Goal: Task Accomplishment & Management: Complete application form

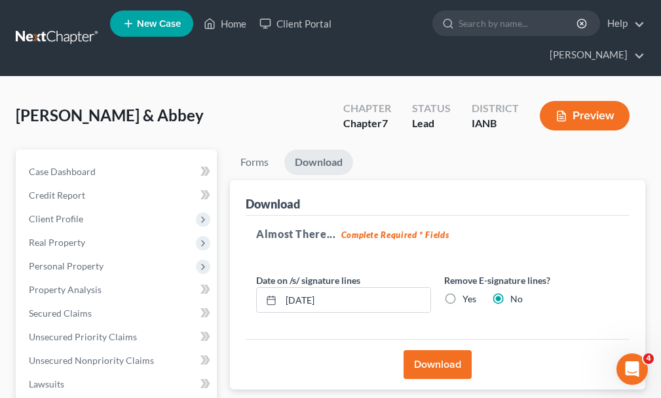
click at [158, 29] on span "New Case" at bounding box center [159, 24] width 44 height 10
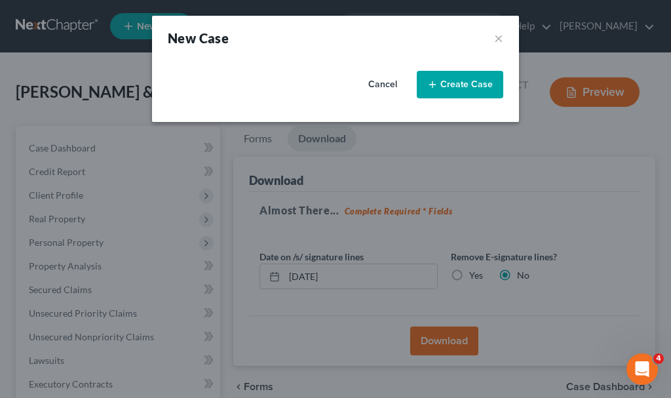
select select "29"
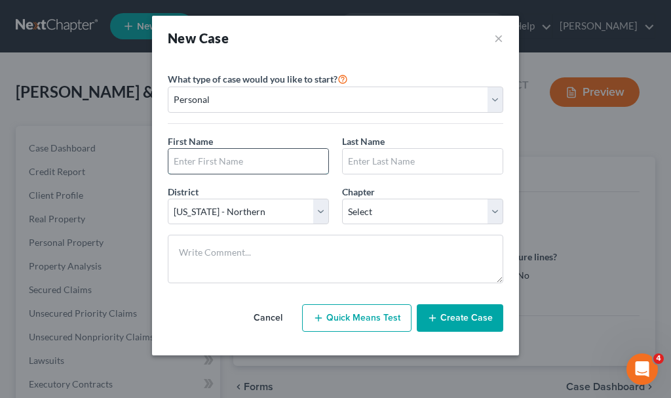
click at [220, 161] on input "text" at bounding box center [248, 161] width 160 height 25
type input "[PERSON_NAME]"
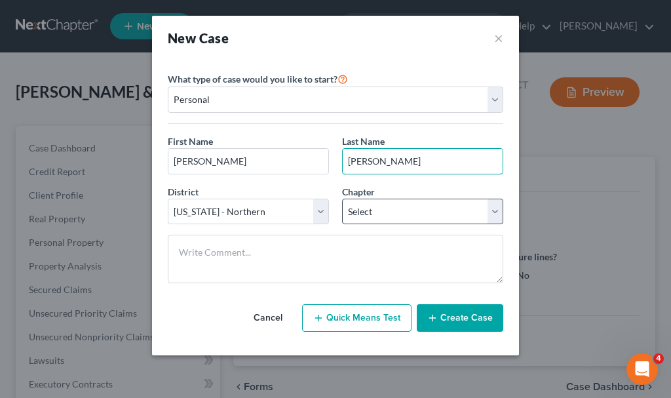
type input "[PERSON_NAME]"
click at [378, 210] on select "Select 7 11 12 13" at bounding box center [422, 212] width 161 height 26
select select "0"
click at [342, 199] on select "Select 7 11 12 13" at bounding box center [422, 212] width 161 height 26
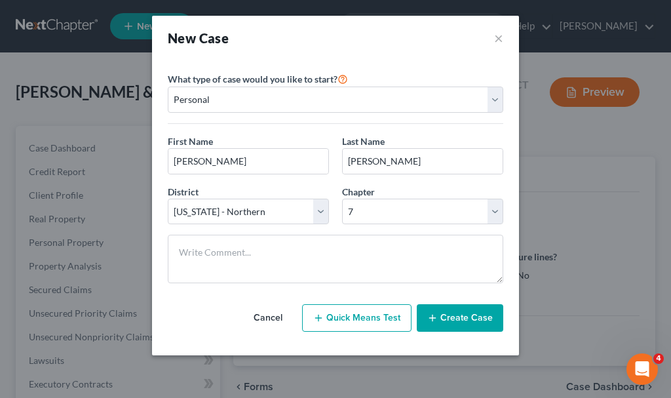
click at [436, 320] on icon "button" at bounding box center [432, 318] width 10 height 10
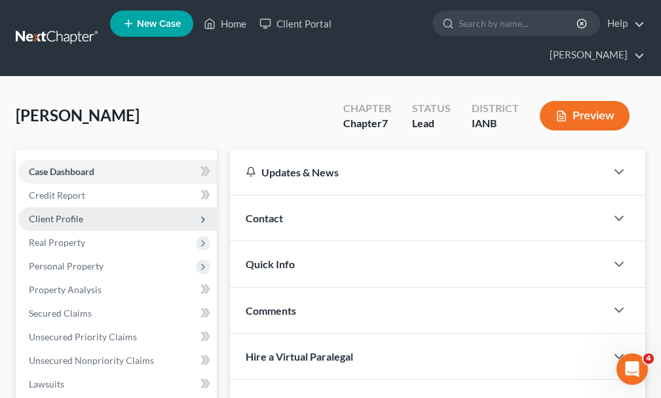
click at [58, 207] on span "Client Profile" at bounding box center [117, 219] width 199 height 24
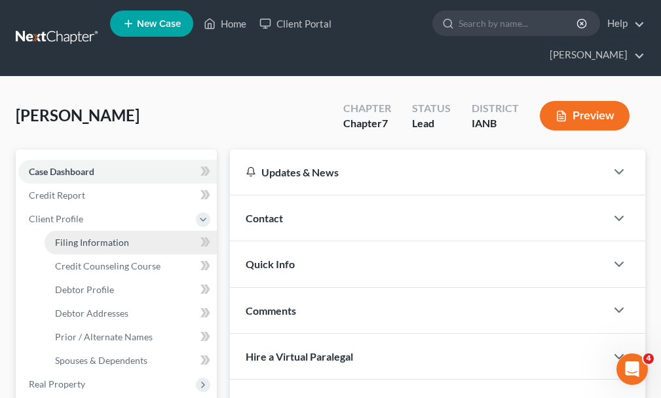
click at [96, 237] on span "Filing Information" at bounding box center [92, 242] width 74 height 11
select select "1"
select select "0"
select select "29"
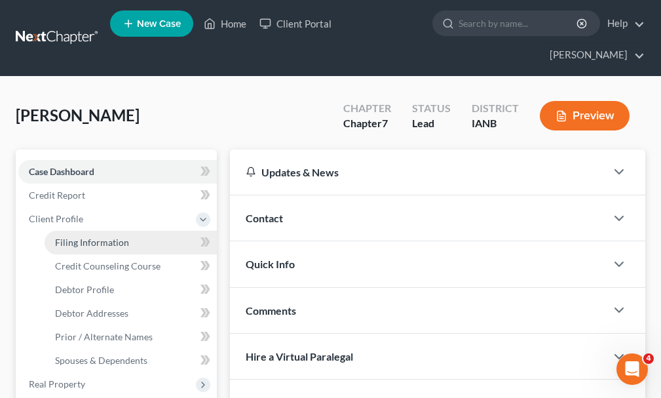
select select "16"
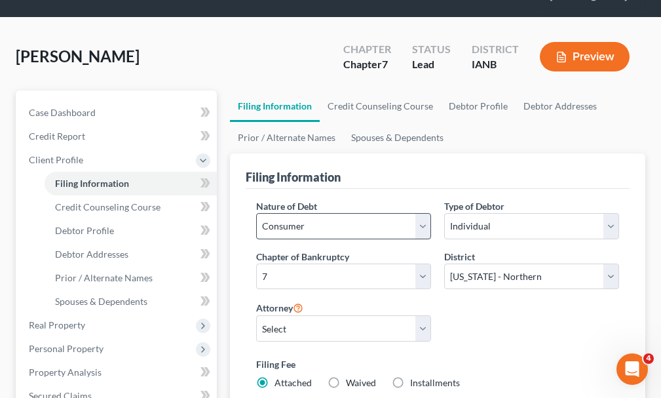
scroll to position [55, 0]
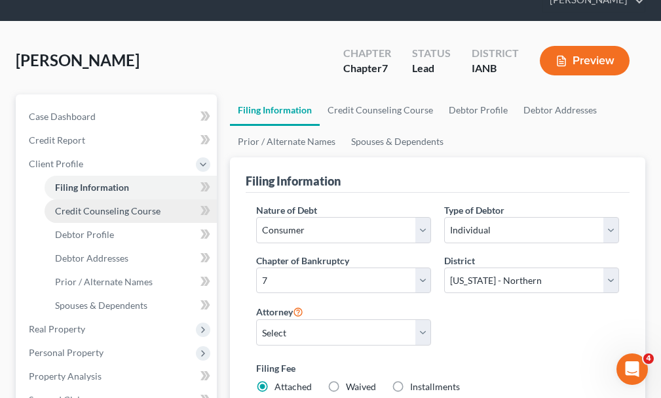
click at [111, 205] on span "Credit Counseling Course" at bounding box center [108, 210] width 106 height 11
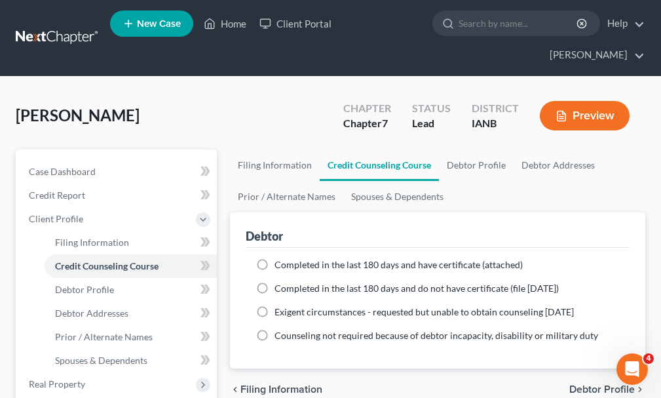
click at [275, 258] on label "Completed in the last 180 days and have certificate (attached)" at bounding box center [399, 264] width 248 height 13
click at [280, 258] on input "Completed in the last 180 days and have certificate (attached)" at bounding box center [284, 262] width 9 height 9
radio input "true"
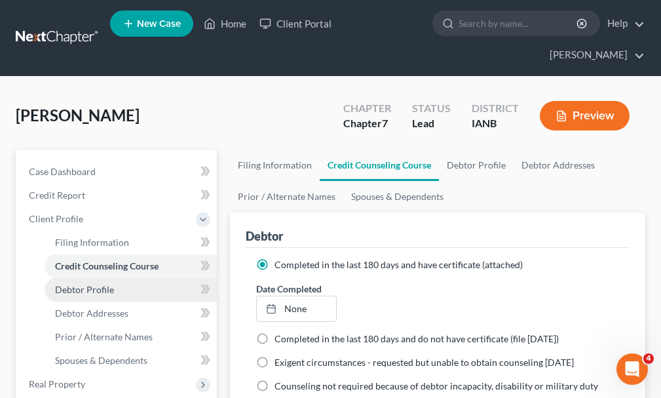
click at [82, 284] on span "Debtor Profile" at bounding box center [84, 289] width 59 height 11
select select "0"
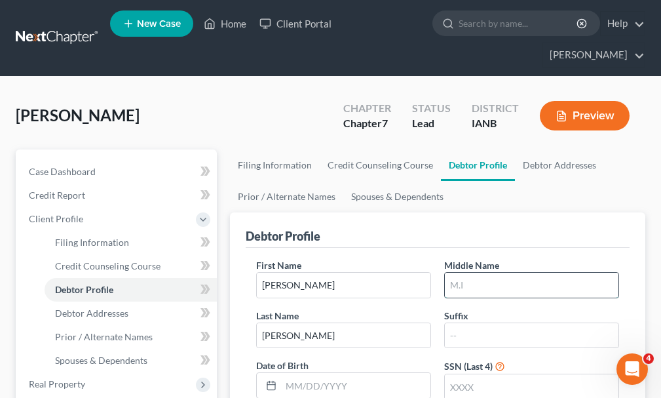
click at [468, 273] on input "text" at bounding box center [532, 285] width 174 height 25
type input "[PERSON_NAME]"
click at [460, 374] on input "text" at bounding box center [532, 386] width 174 height 25
type input "9182"
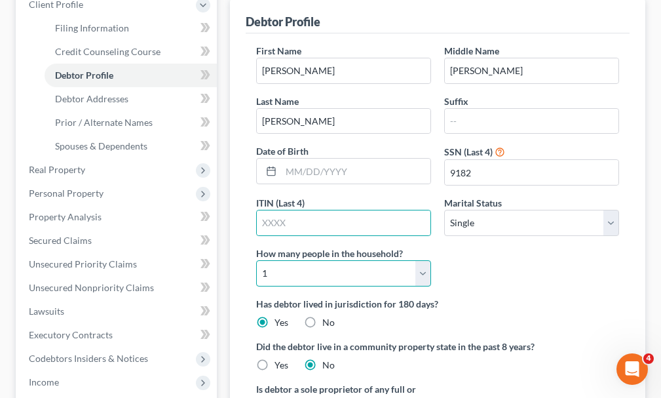
click at [304, 260] on select "Select 1 2 3 4 5 6 7 8 9 10 11 12 13 14 15 16 17 18 19 20" at bounding box center [343, 273] width 175 height 26
select select "2"
click at [256, 260] on select "Select 1 2 3 4 5 6 7 8 9 10 11 12 13 14 15 16 17 18 19 20" at bounding box center [343, 273] width 175 height 26
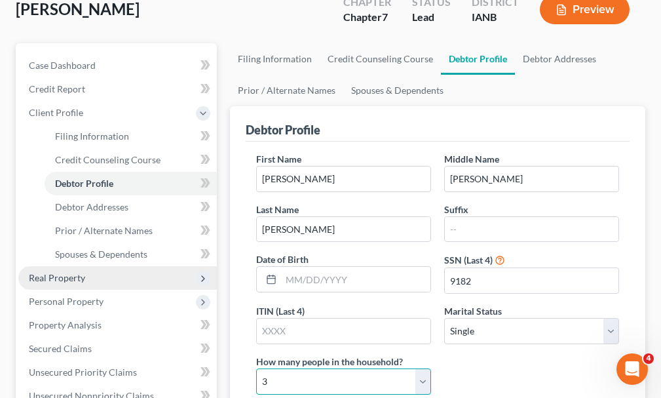
scroll to position [131, 0]
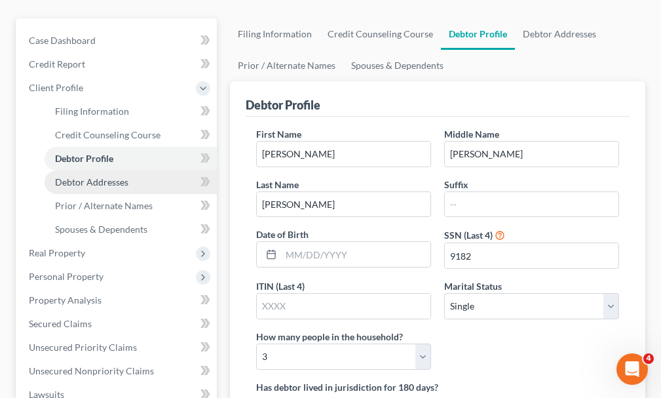
click at [71, 176] on span "Debtor Addresses" at bounding box center [91, 181] width 73 height 11
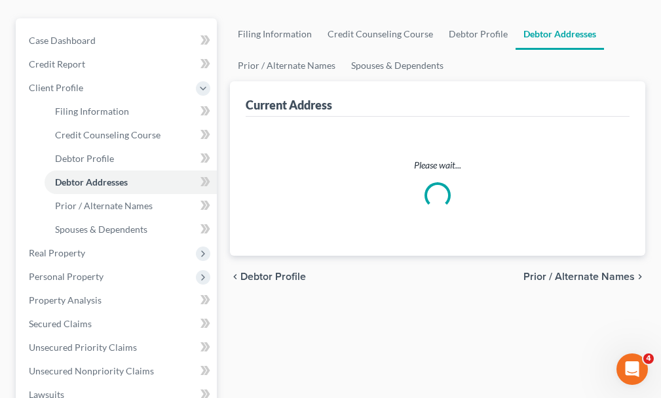
select select "0"
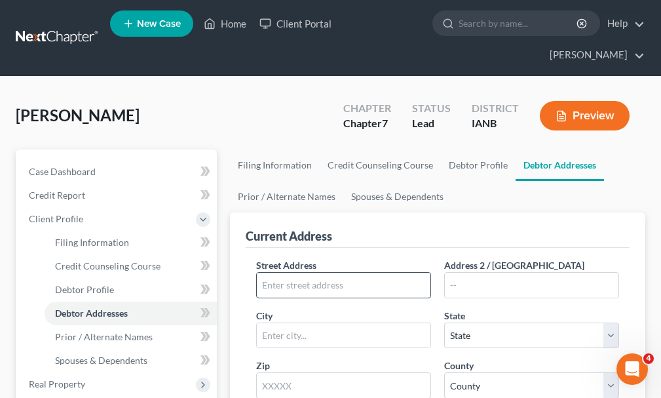
click at [313, 273] on input "text" at bounding box center [344, 285] width 174 height 25
click at [325, 273] on input "3005" at bounding box center [344, 285] width 174 height 25
type input "[STREET_ADDRESS][PERSON_NAME]"
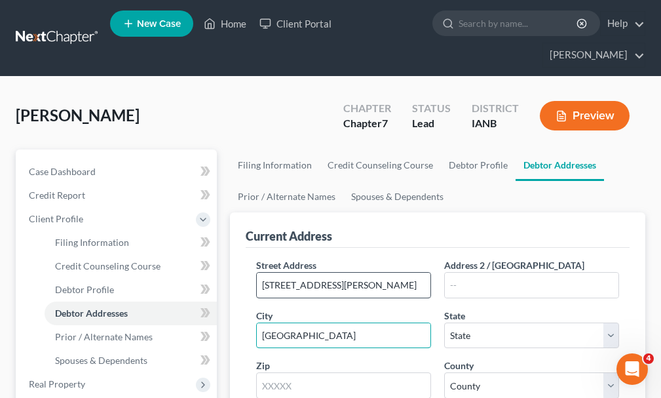
type input "[GEOGRAPHIC_DATA]"
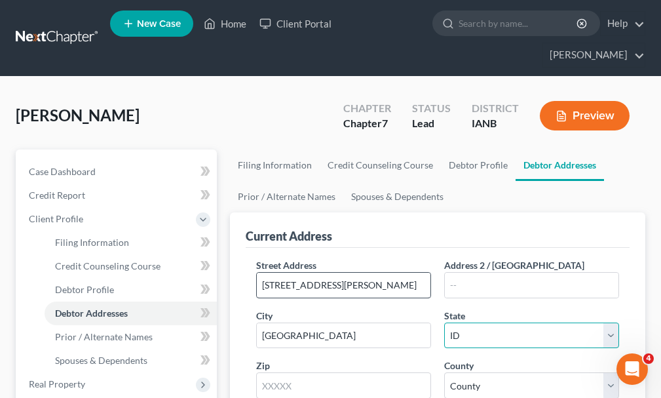
select select "16"
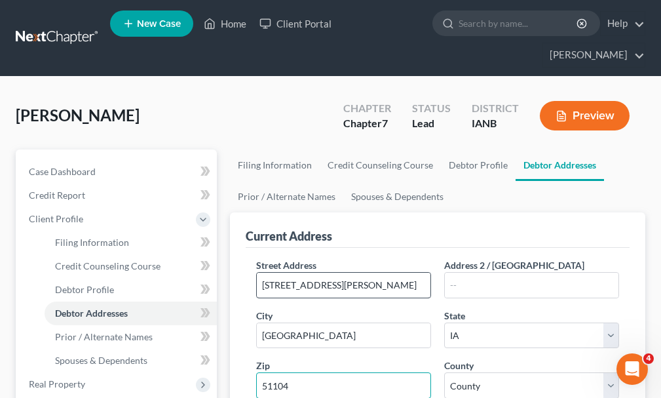
type input "51104"
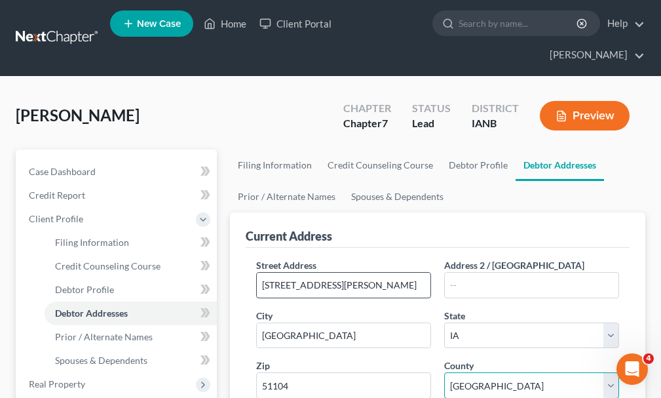
select select "96"
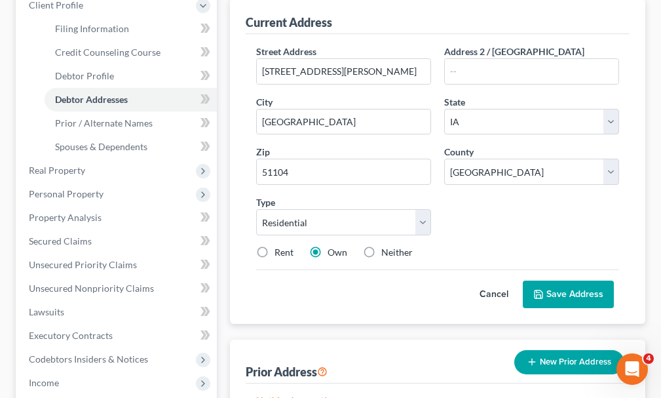
click at [562, 281] on button "Save Address" at bounding box center [568, 295] width 91 height 28
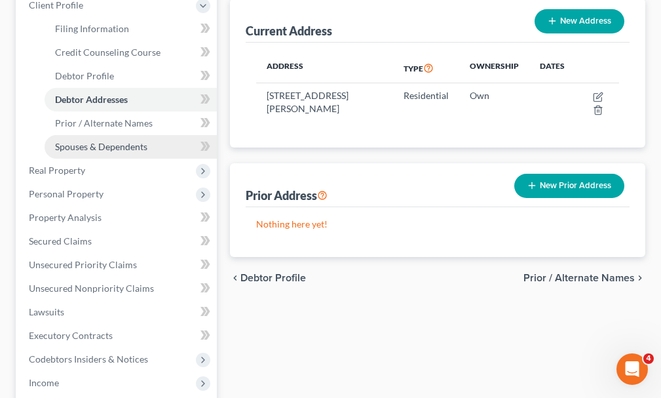
click at [94, 141] on span "Spouses & Dependents" at bounding box center [101, 146] width 92 height 11
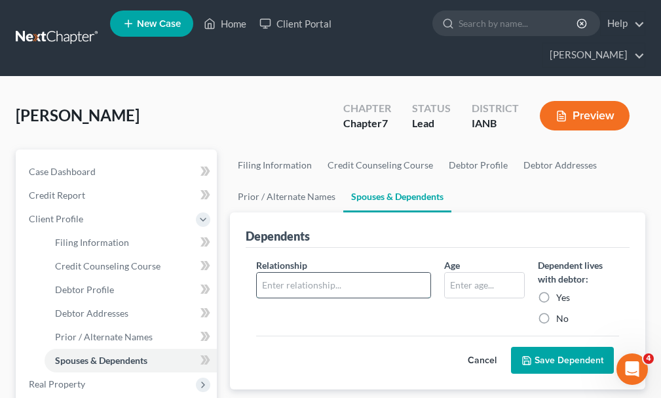
click at [335, 273] on input "text" at bounding box center [344, 285] width 174 height 25
type input "child"
click at [465, 273] on input "text" at bounding box center [484, 285] width 79 height 25
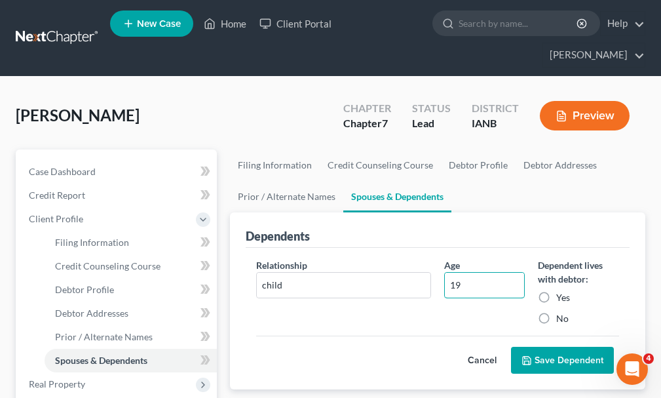
type input "19"
click at [540, 347] on button "Save Dependent" at bounding box center [562, 361] width 103 height 28
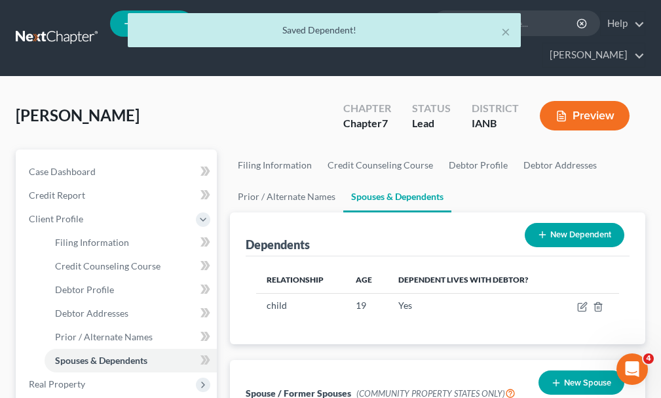
click at [561, 223] on button "New Dependent" at bounding box center [575, 235] width 100 height 24
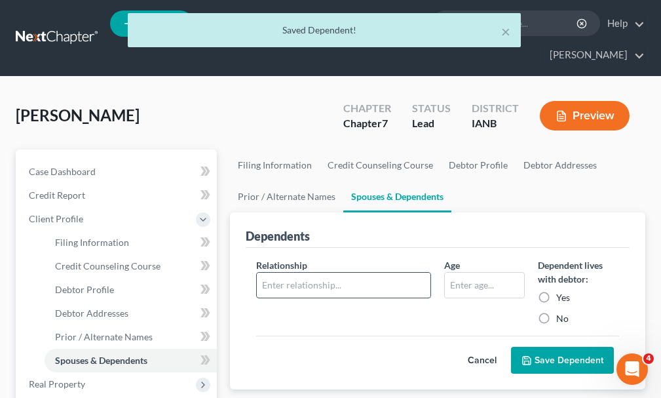
click at [309, 273] on input "text" at bounding box center [344, 285] width 174 height 25
type input "child"
click at [462, 273] on input "text" at bounding box center [484, 285] width 79 height 25
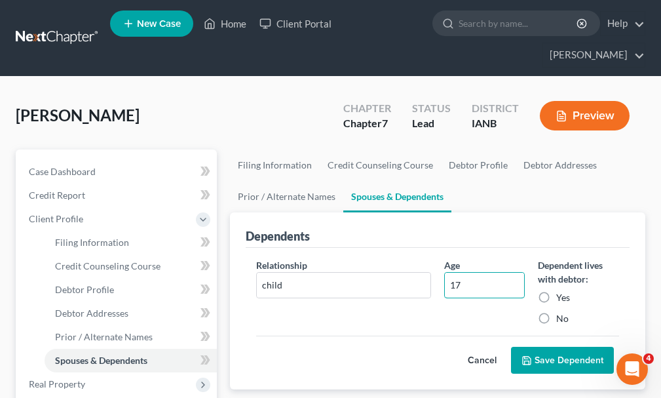
type input "17"
click at [542, 347] on button "Save Dependent" at bounding box center [562, 361] width 103 height 28
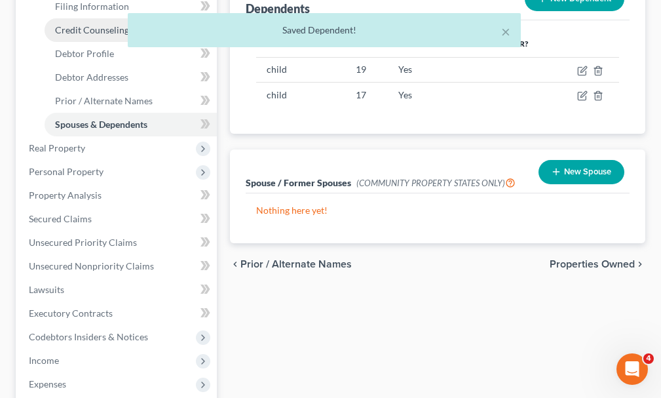
scroll to position [262, 0]
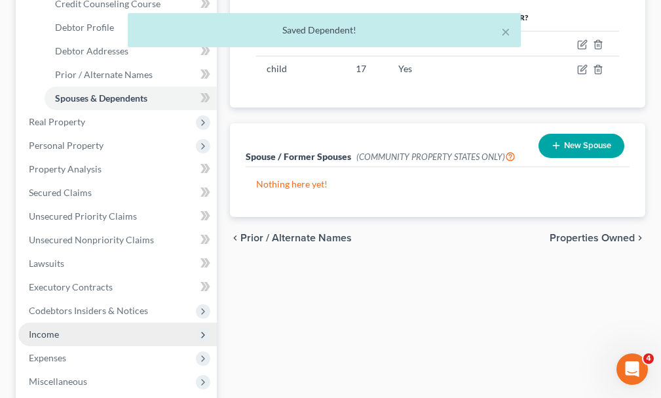
click at [45, 328] on span "Income" at bounding box center [44, 333] width 30 height 11
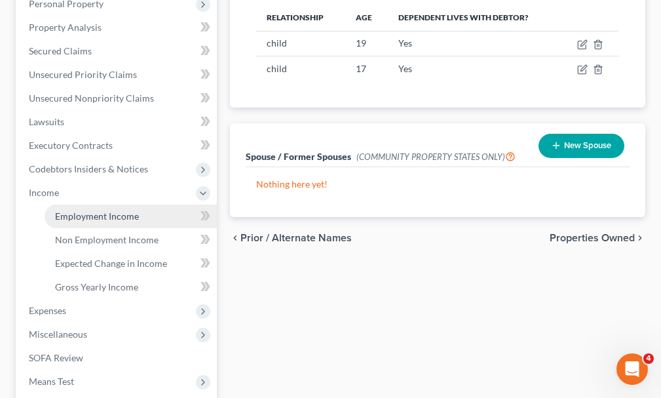
click at [89, 210] on span "Employment Income" at bounding box center [97, 215] width 84 height 11
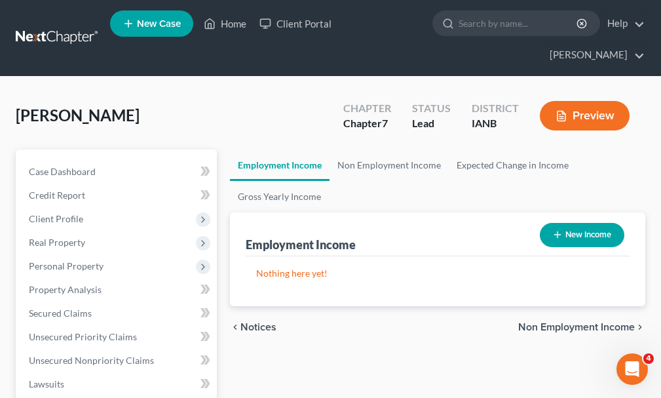
click at [581, 223] on button "New Income" at bounding box center [582, 235] width 85 height 24
select select "0"
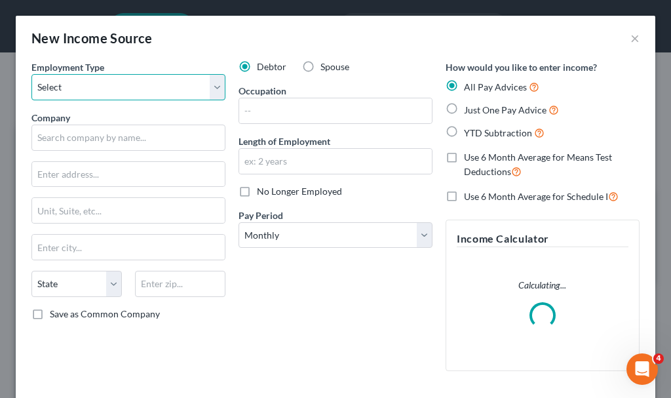
click at [87, 79] on select "Select Full or [DEMOGRAPHIC_DATA] Employment Self Employment" at bounding box center [128, 87] width 194 height 26
select select "0"
click at [31, 74] on select "Select Full or [DEMOGRAPHIC_DATA] Employment Self Employment" at bounding box center [128, 87] width 194 height 26
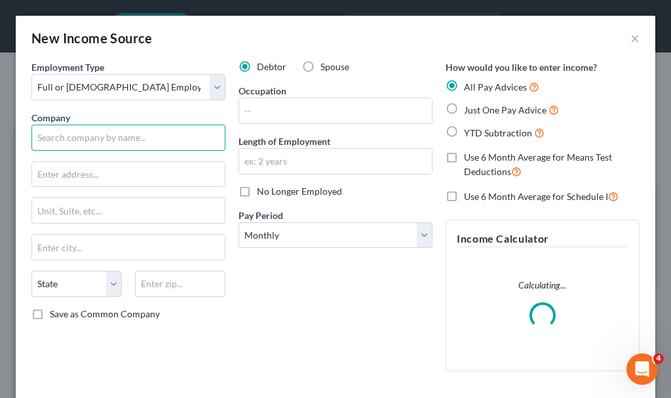
click at [85, 134] on input "text" at bounding box center [128, 138] width 194 height 26
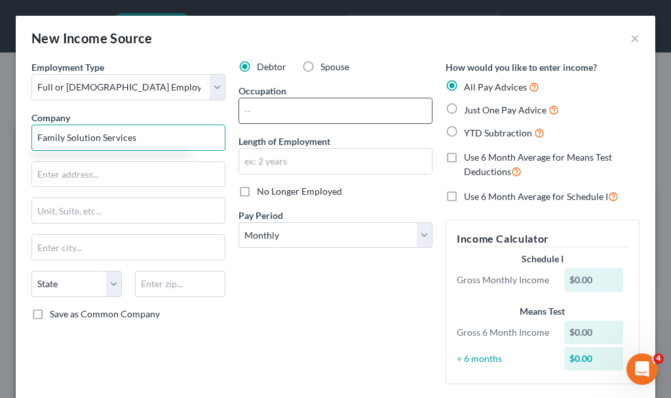
type input "Family Solution Services"
click at [290, 106] on input "text" at bounding box center [335, 110] width 193 height 25
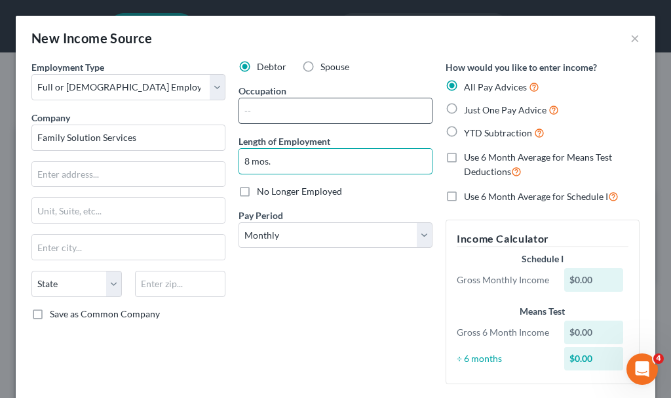
type input "8 mos."
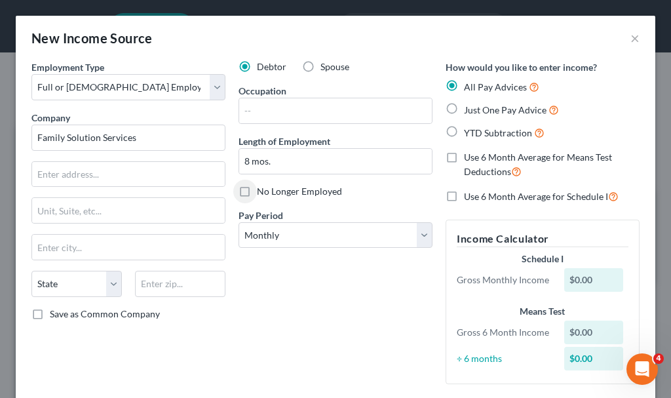
click at [464, 107] on label "Just One Pay Advice" at bounding box center [511, 109] width 95 height 15
click at [469, 107] on input "Just One Pay Advice" at bounding box center [473, 106] width 9 height 9
radio input "true"
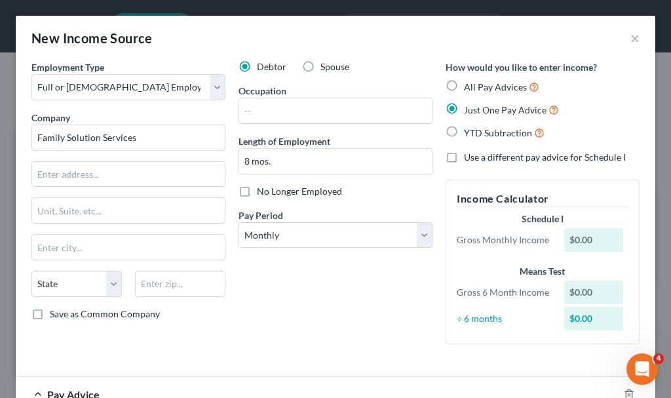
click at [464, 158] on label "Use a different pay advice for Schedule I" at bounding box center [545, 157] width 162 height 13
click at [469, 158] on input "Use a different pay advice for Schedule I" at bounding box center [473, 155] width 9 height 9
checkbox input "true"
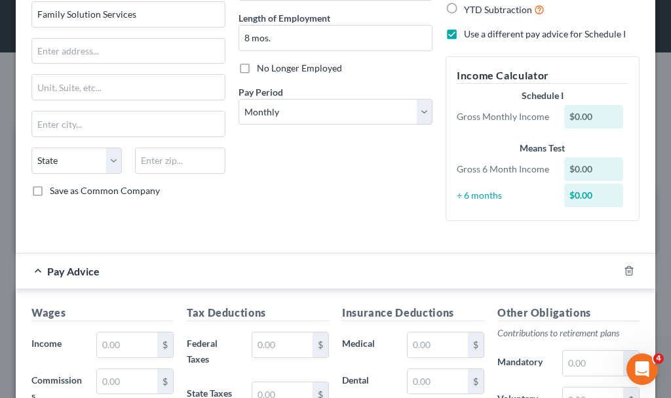
scroll to position [197, 0]
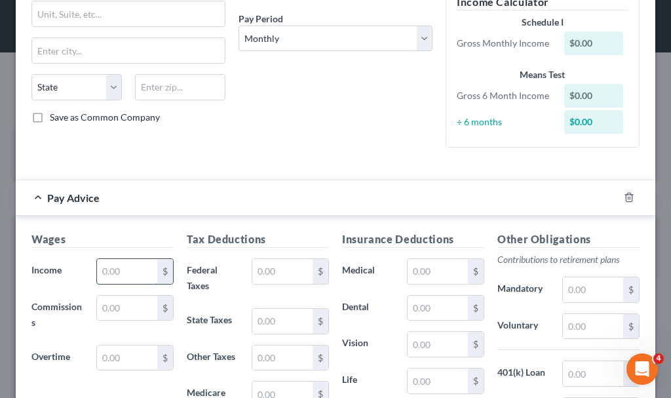
click at [128, 269] on input "text" at bounding box center [127, 271] width 60 height 25
type input "2,500"
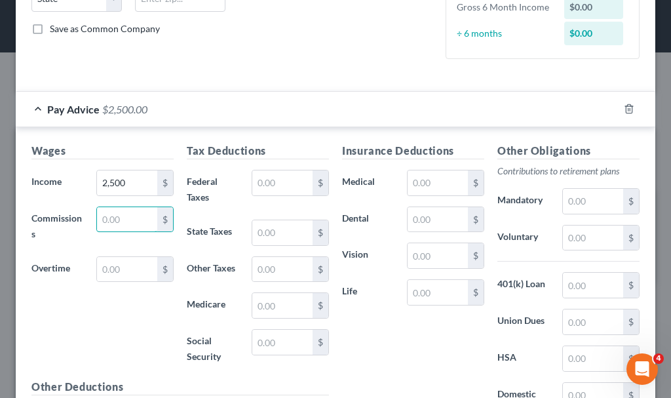
scroll to position [433, 0]
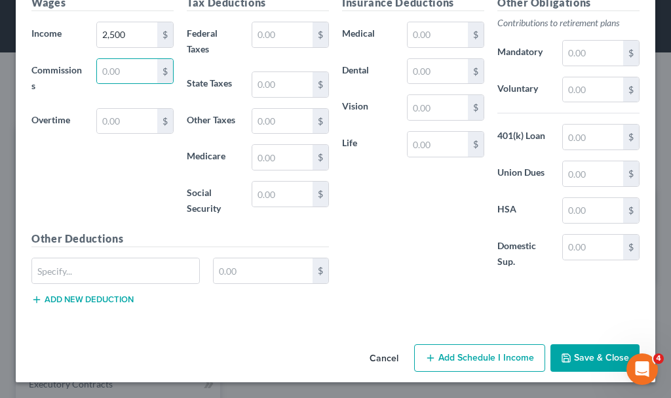
click at [456, 353] on button "Add Schedule I Income" at bounding box center [479, 358] width 131 height 28
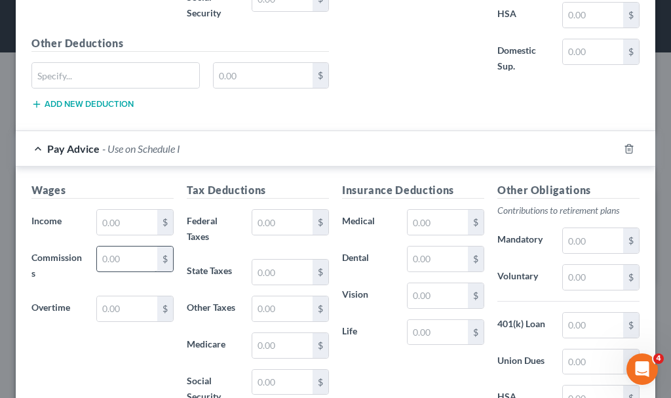
scroll to position [630, 0]
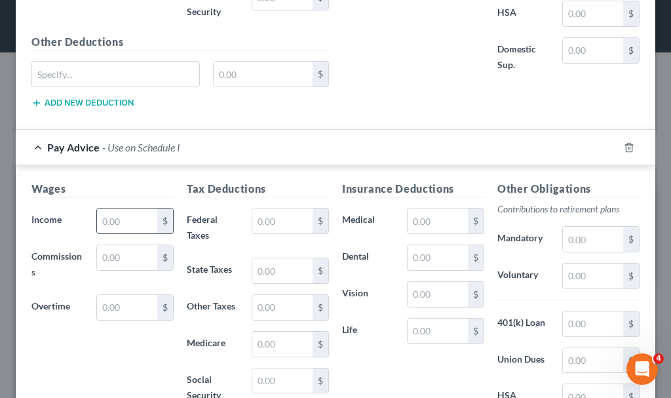
click at [120, 223] on input "text" at bounding box center [127, 220] width 60 height 25
type input "2,500"
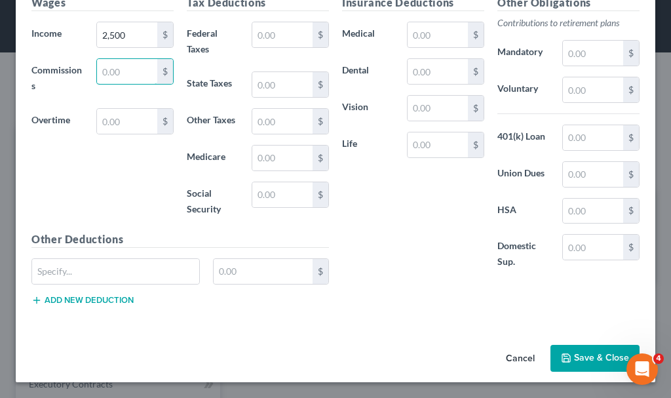
scroll to position [793, 0]
click at [579, 354] on button "Save & Close" at bounding box center [595, 359] width 89 height 28
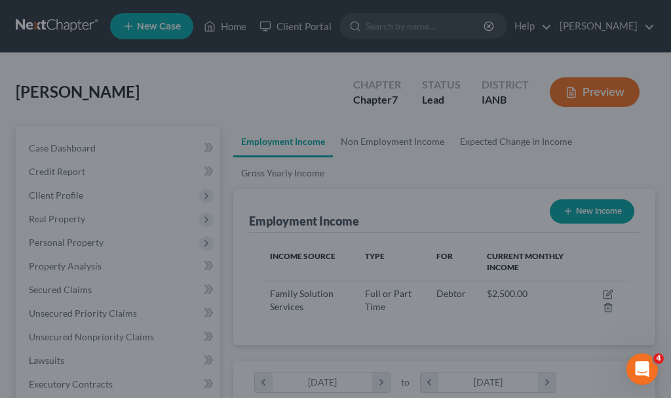
scroll to position [655396, 655188]
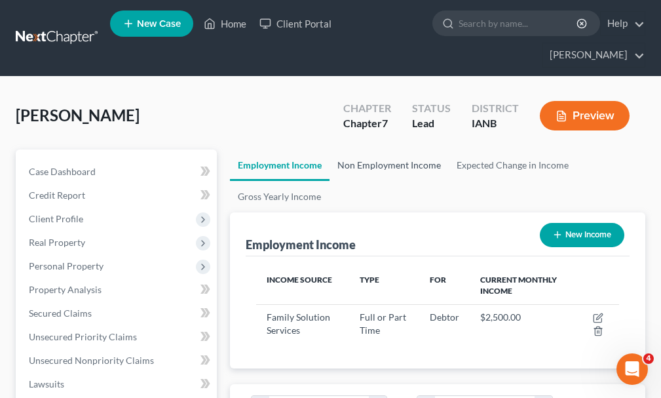
click at [392, 149] on link "Non Employment Income" at bounding box center [389, 164] width 119 height 31
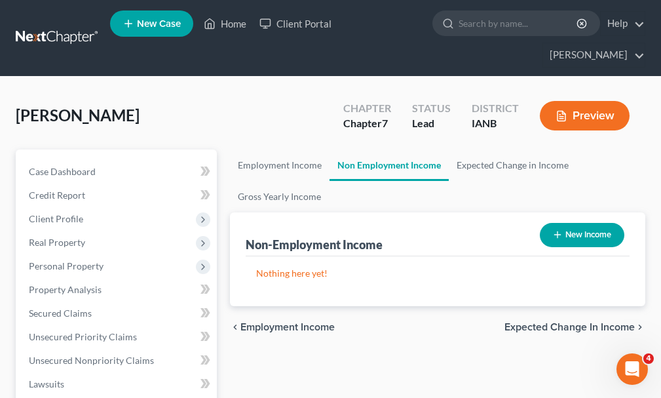
click at [587, 223] on button "New Income" at bounding box center [582, 235] width 85 height 24
select select "0"
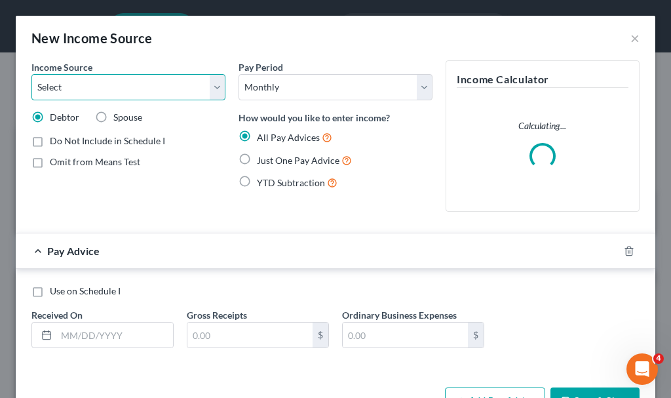
click at [88, 81] on select "Select Unemployment Disability (from employer) Pension Retirement Social Securi…" at bounding box center [128, 87] width 194 height 26
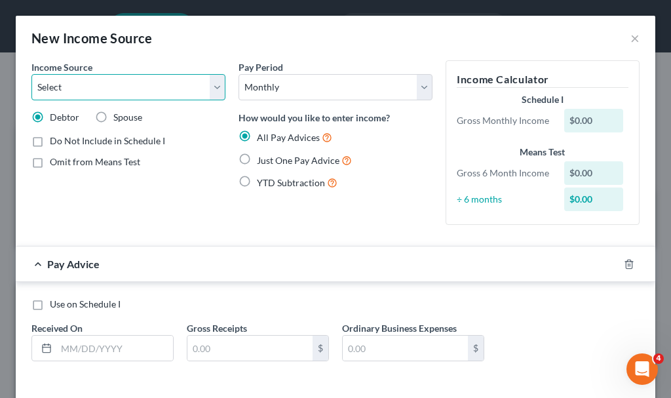
select select "7"
click at [31, 74] on select "Select Unemployment Disability (from employer) Pension Retirement Social Securi…" at bounding box center [128, 87] width 194 height 26
click at [257, 157] on label "Just One Pay Advice" at bounding box center [304, 160] width 95 height 15
click at [262, 157] on input "Just One Pay Advice" at bounding box center [266, 157] width 9 height 9
radio input "true"
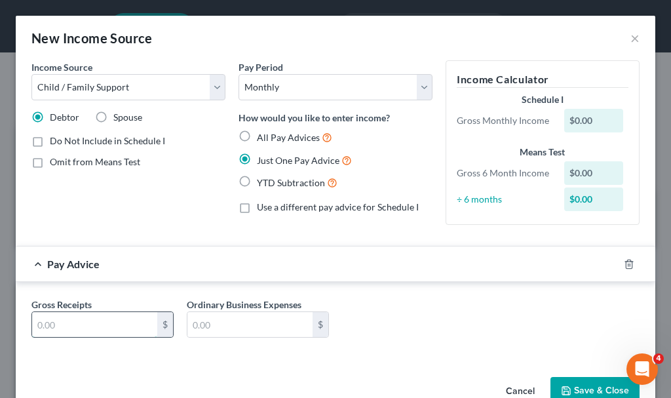
click at [91, 328] on input "text" at bounding box center [94, 324] width 125 height 25
type input "250"
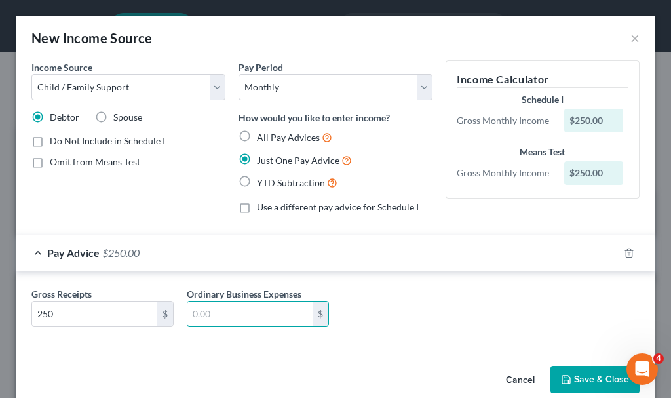
click at [581, 376] on button "Save & Close" at bounding box center [595, 380] width 89 height 28
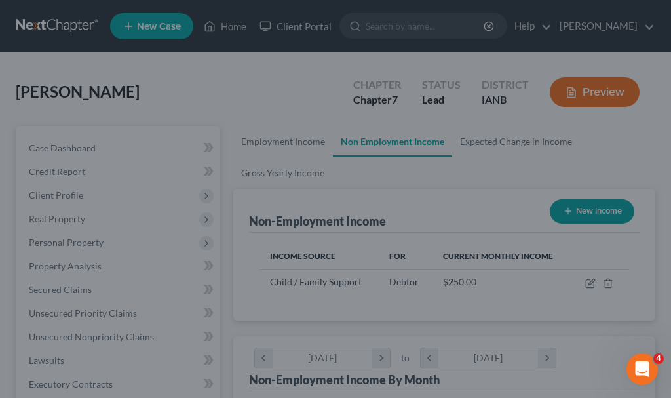
scroll to position [655396, 655188]
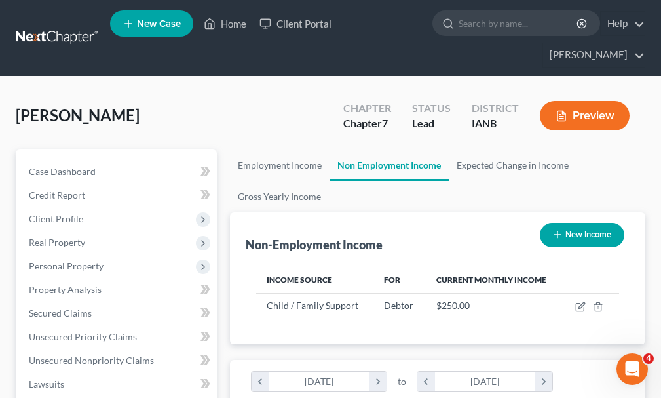
click at [579, 223] on button "New Income" at bounding box center [582, 235] width 85 height 24
select select "0"
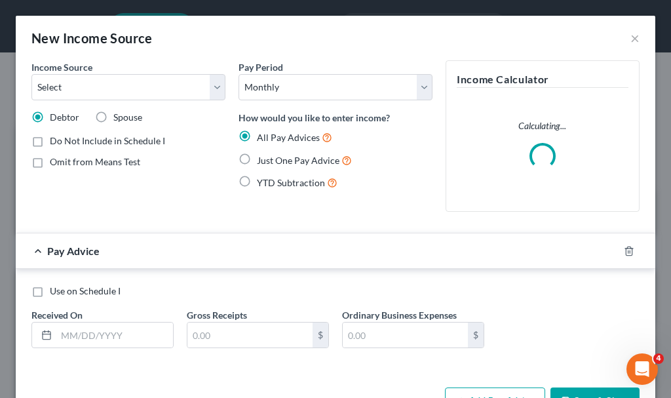
scroll to position [185, 396]
click at [111, 89] on select "Select Unemployment Disability (from employer) Pension Retirement Social Securi…" at bounding box center [128, 87] width 194 height 26
select select "13"
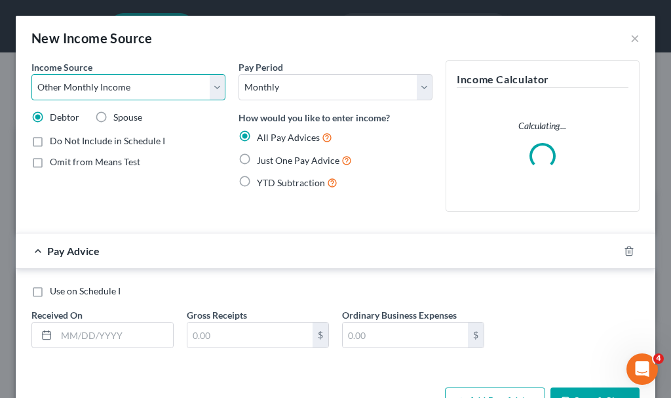
click at [31, 74] on select "Select Unemployment Disability (from employer) Pension Retirement Social Securi…" at bounding box center [128, 87] width 194 height 26
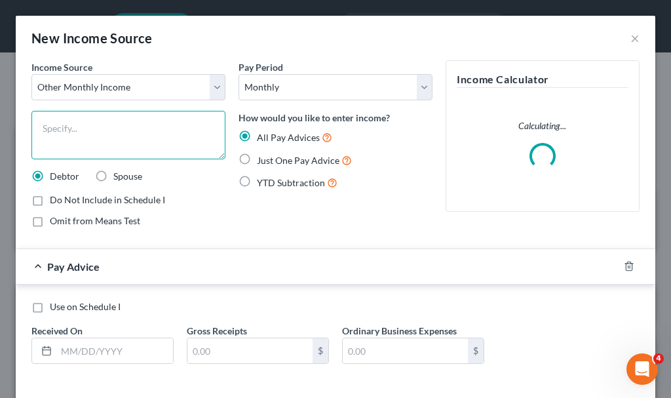
click at [77, 129] on textarea at bounding box center [128, 135] width 194 height 49
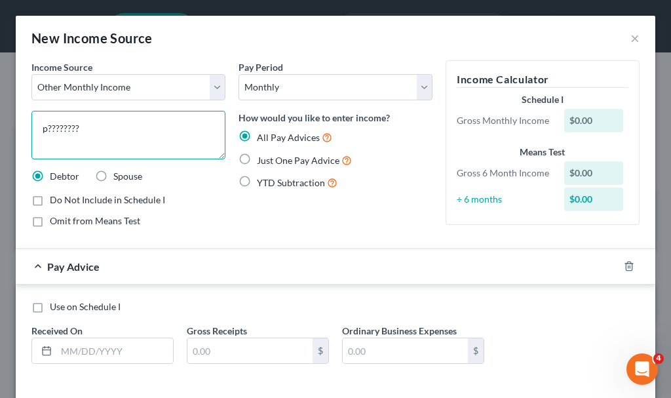
type textarea "p????????"
click at [257, 159] on label "Just One Pay Advice" at bounding box center [304, 160] width 95 height 15
click at [262, 159] on input "Just One Pay Advice" at bounding box center [266, 157] width 9 height 9
radio input "true"
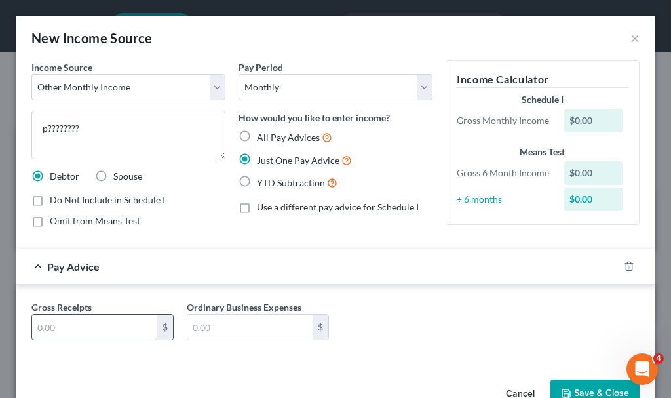
click at [83, 329] on input "text" at bounding box center [94, 327] width 125 height 25
type input "1,250"
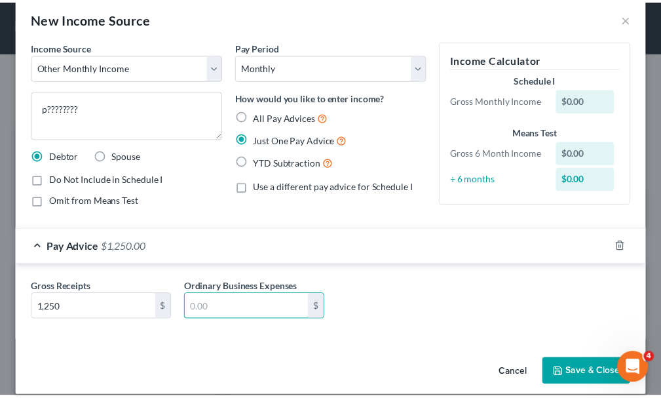
scroll to position [35, 0]
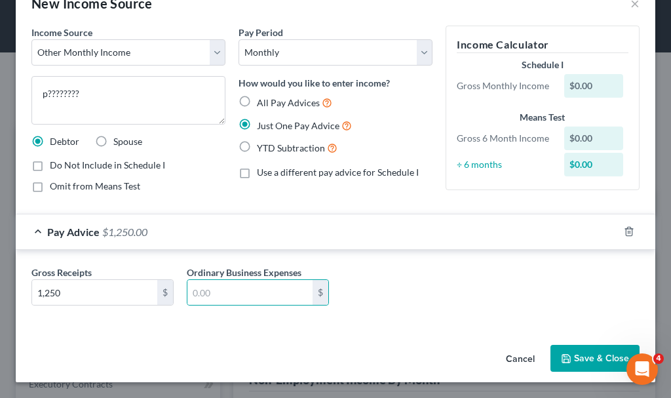
click at [578, 360] on button "Save & Close" at bounding box center [595, 359] width 89 height 28
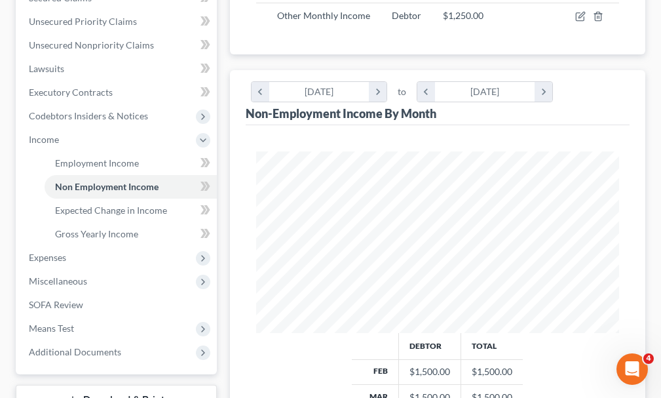
scroll to position [328, 0]
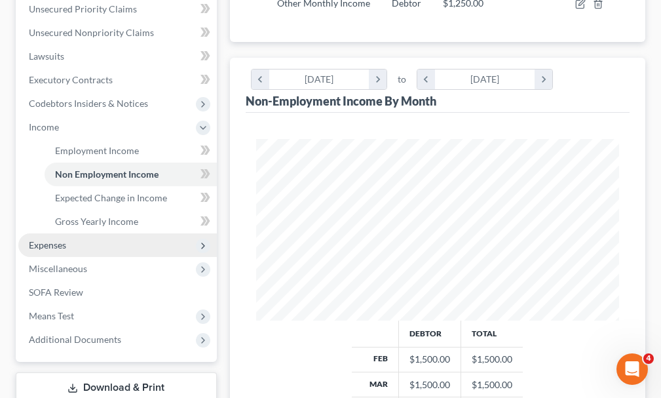
click at [41, 239] on span "Expenses" at bounding box center [47, 244] width 37 height 11
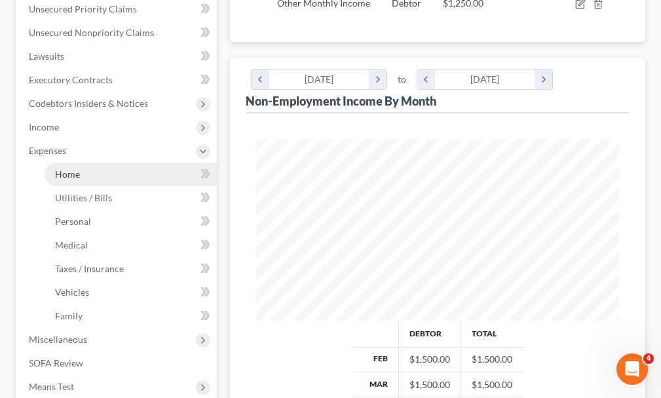
click at [66, 168] on span "Home" at bounding box center [67, 173] width 25 height 11
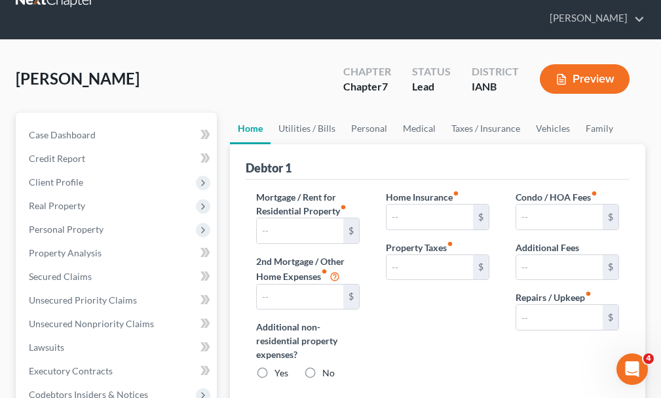
type input "0.00"
radio input "true"
type input "0.00"
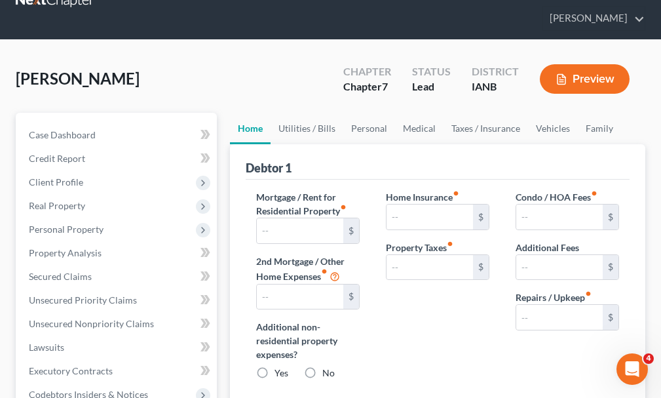
type input "0.00"
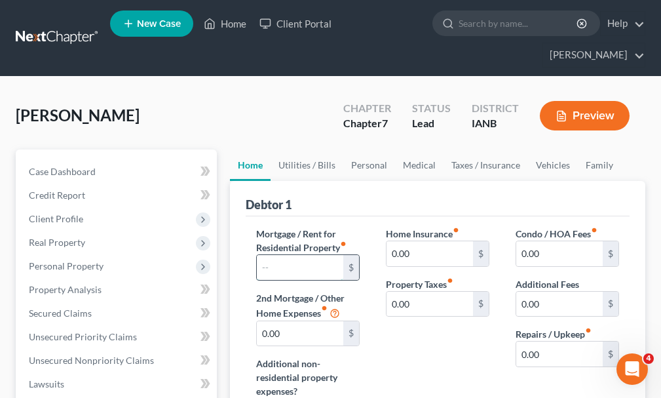
click at [297, 255] on input "text" at bounding box center [300, 267] width 87 height 25
type input "1,640"
type input "100"
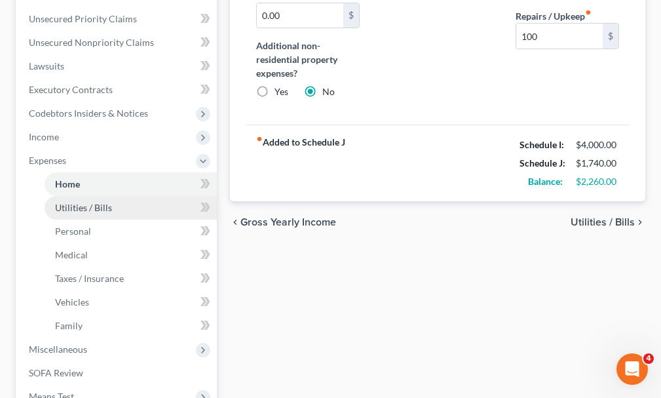
click at [70, 202] on span "Utilities / Bills" at bounding box center [83, 207] width 57 height 11
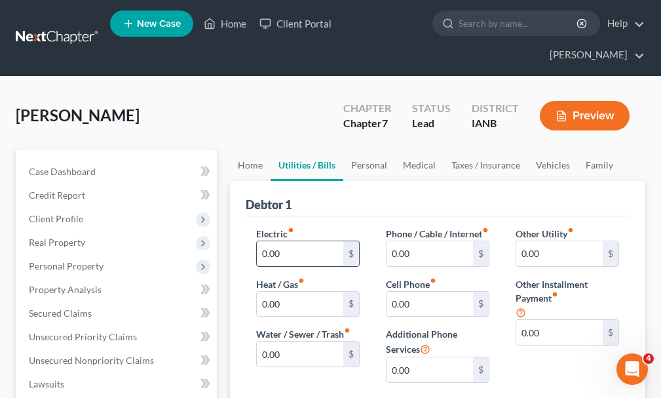
click at [290, 241] on input "0.00" at bounding box center [300, 253] width 87 height 25
type input "275"
type input "100"
type input "343"
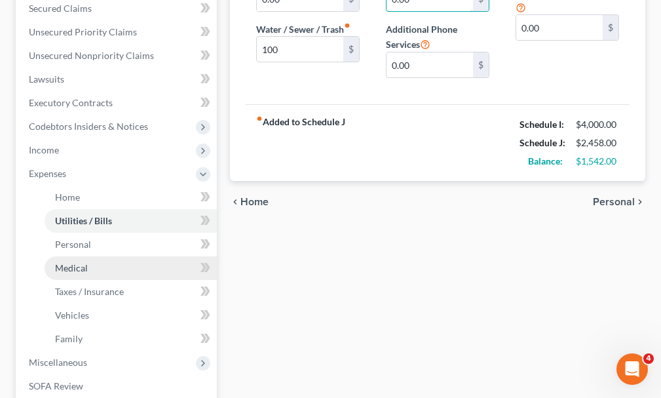
scroll to position [459, 0]
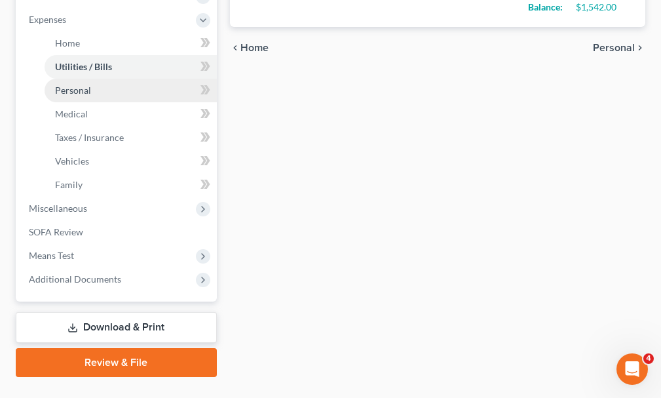
click at [70, 85] on span "Personal" at bounding box center [73, 90] width 36 height 11
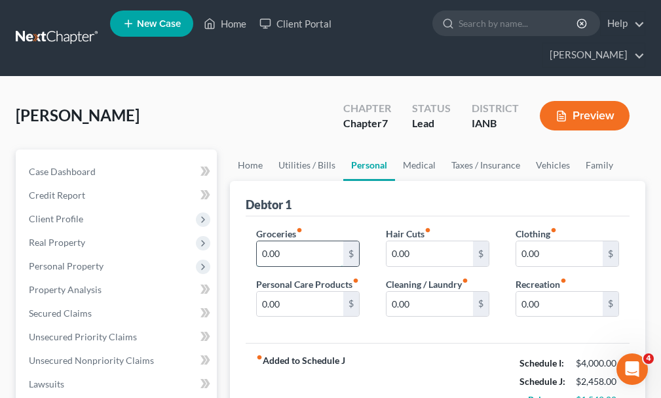
click at [259, 241] on input "0.00" at bounding box center [300, 253] width 87 height 25
type input "500"
type input "100"
type input "200"
type input "100"
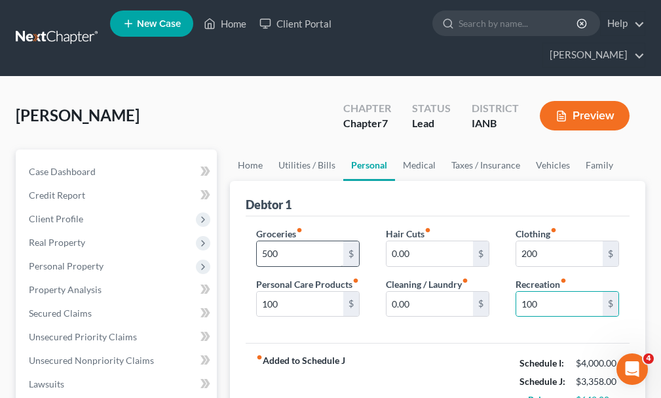
scroll to position [232, 0]
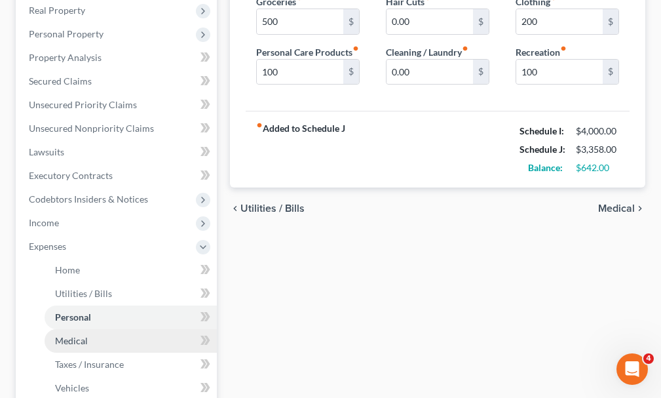
click at [69, 335] on span "Medical" at bounding box center [71, 340] width 33 height 11
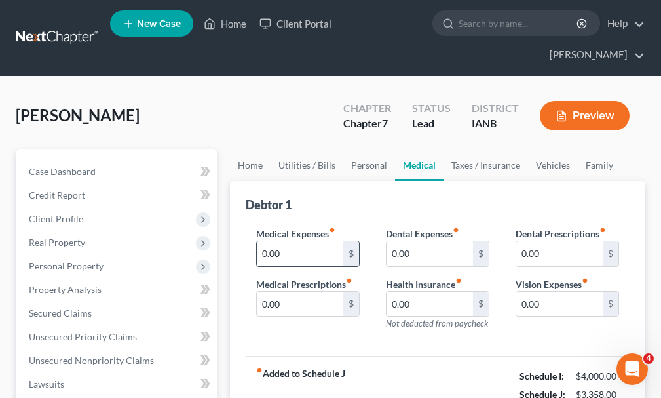
click at [258, 241] on input "0.00" at bounding box center [300, 253] width 87 height 25
type input "70"
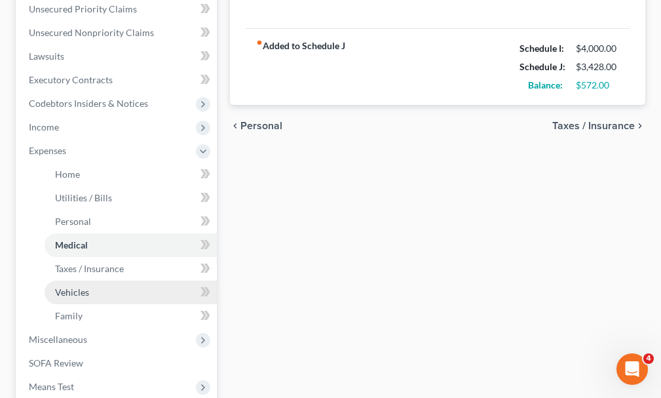
click at [65, 286] on span "Vehicles" at bounding box center [72, 291] width 34 height 11
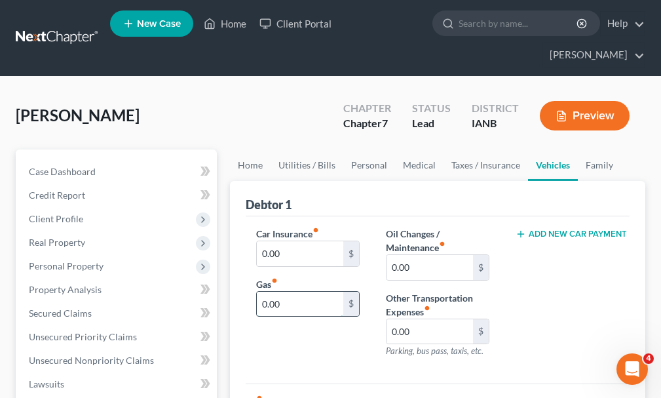
click at [290, 292] on input "0.00" at bounding box center [300, 304] width 87 height 25
type input "200"
click at [287, 241] on input "0.00" at bounding box center [300, 253] width 87 height 25
type input "130"
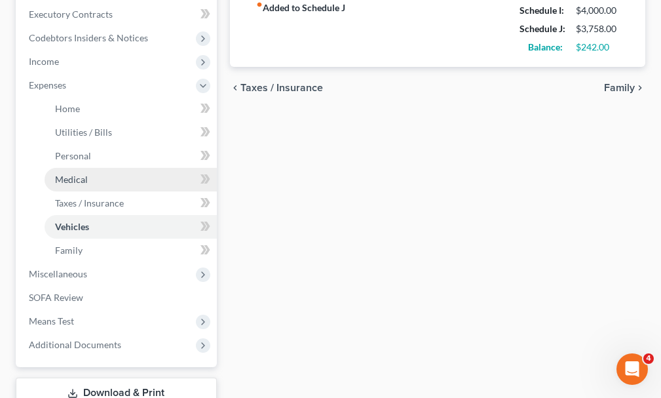
click at [67, 174] on span "Medical" at bounding box center [71, 179] width 33 height 11
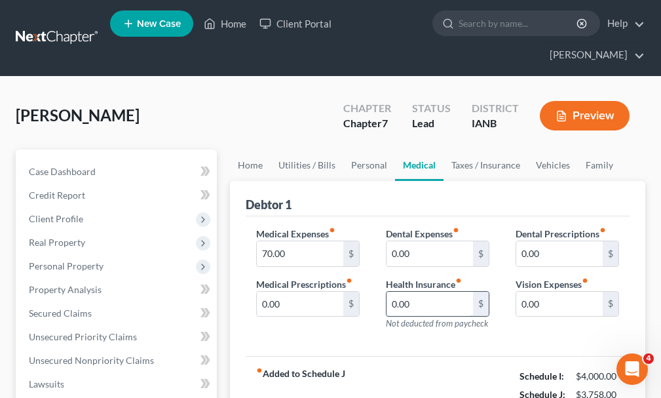
click at [430, 292] on input "0.00" at bounding box center [430, 304] width 87 height 25
type input "111"
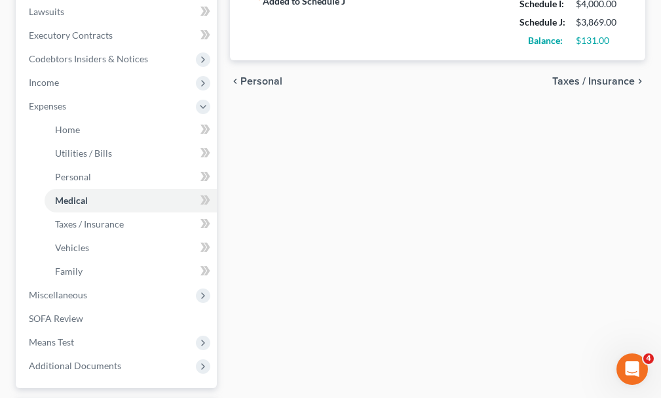
scroll to position [393, 0]
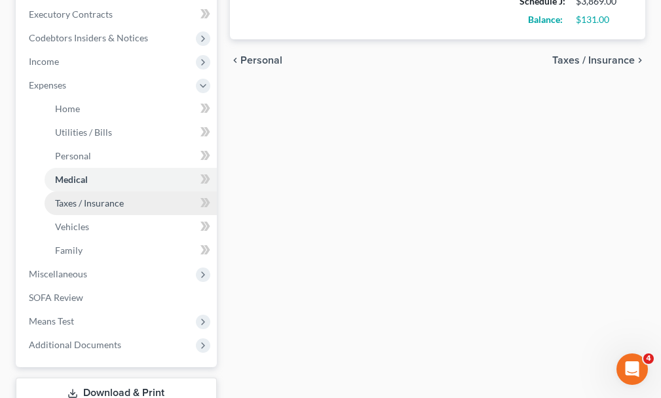
click at [84, 197] on span "Taxes / Insurance" at bounding box center [89, 202] width 69 height 11
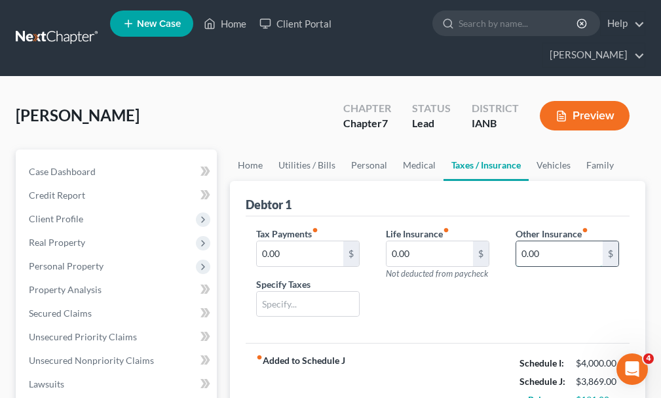
click at [546, 241] on input "0.00" at bounding box center [560, 253] width 87 height 25
type input "10"
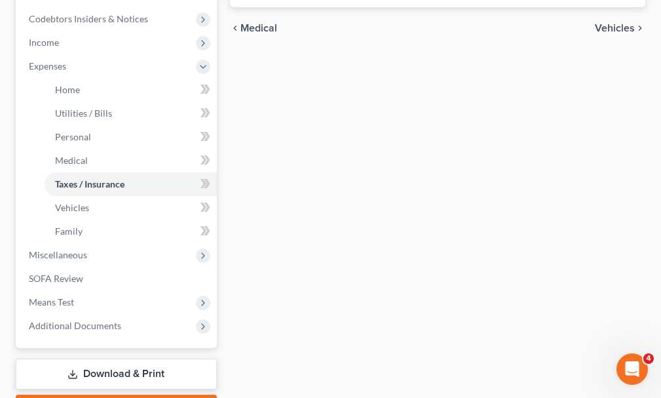
scroll to position [459, 0]
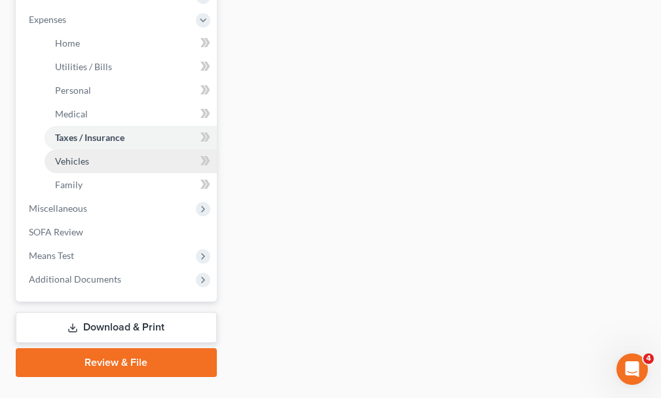
type input "?????"
click at [76, 155] on span "Vehicles" at bounding box center [72, 160] width 34 height 11
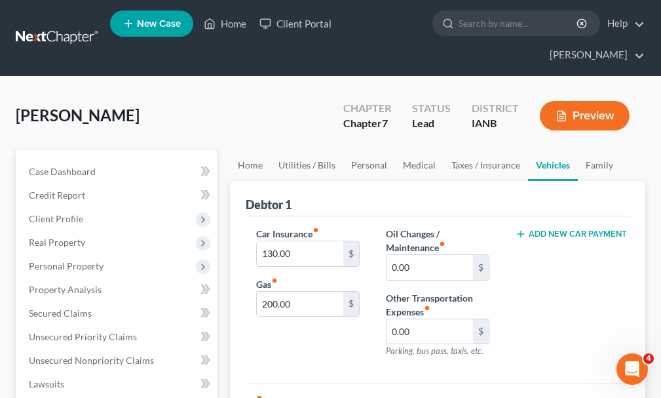
click at [556, 229] on button "Add New Car Payment" at bounding box center [568, 234] width 104 height 10
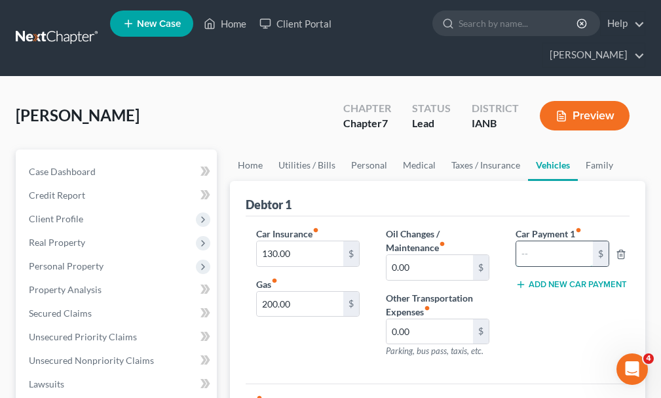
click at [538, 241] on input "text" at bounding box center [555, 253] width 77 height 25
type input "265"
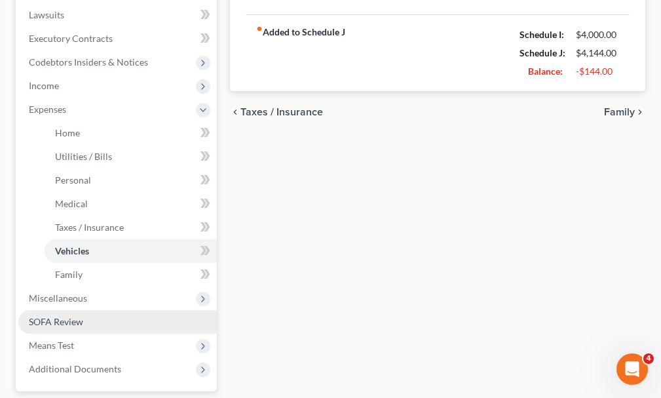
scroll to position [393, 0]
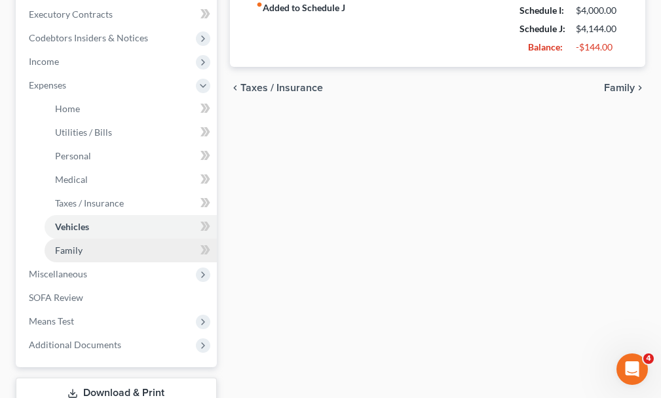
click at [68, 245] on span "Family" at bounding box center [69, 250] width 28 height 11
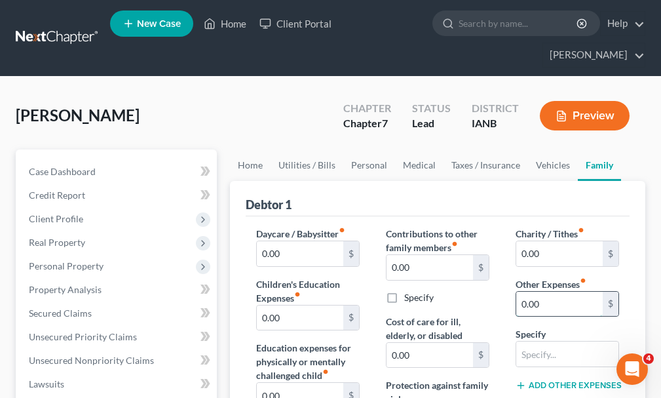
click at [557, 292] on input "0.00" at bounding box center [560, 304] width 87 height 25
type input "30"
type input "pet care"
click at [547, 380] on button "Add Other Expenses" at bounding box center [568, 385] width 104 height 10
click at [553, 392] on input "0.00" at bounding box center [560, 404] width 87 height 25
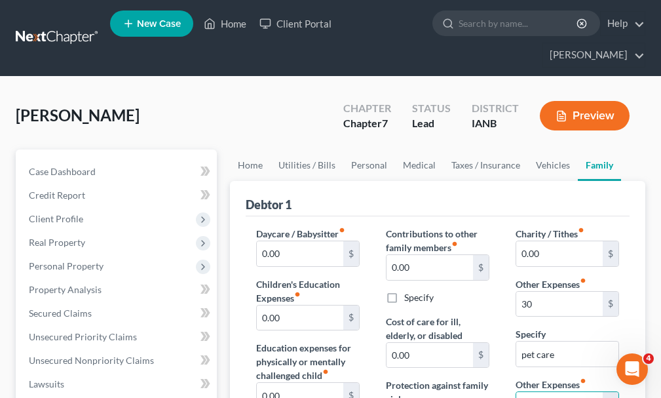
type input "100"
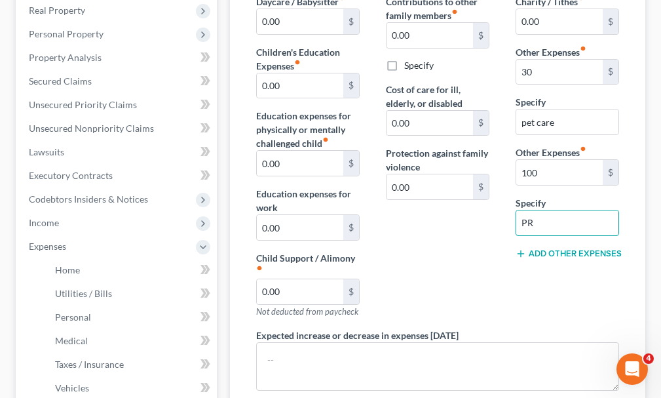
type input "P"
type input "professional dues"
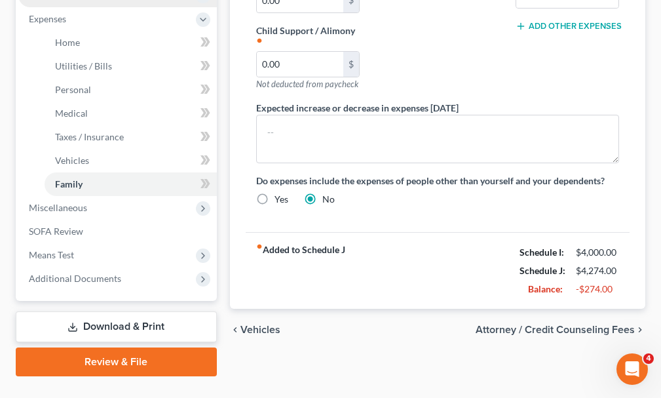
scroll to position [464, 0]
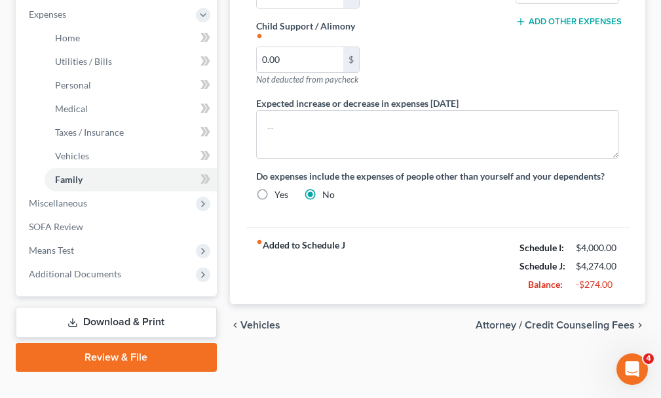
click at [111, 307] on link "Download & Print" at bounding box center [116, 322] width 201 height 31
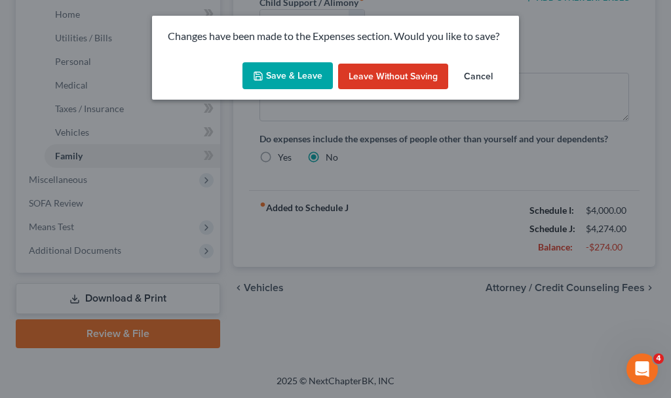
click at [275, 71] on button "Save & Leave" at bounding box center [288, 76] width 90 height 28
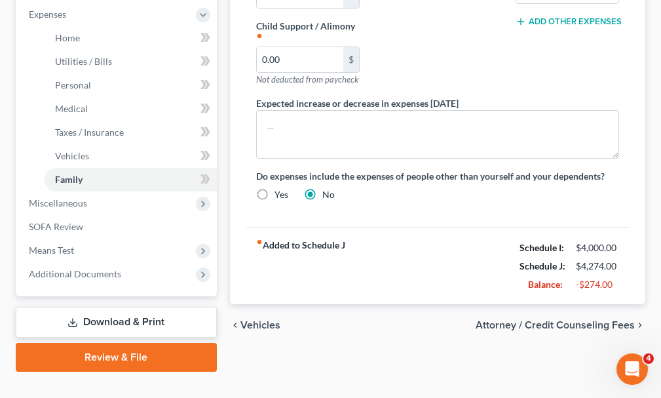
type input "30.00"
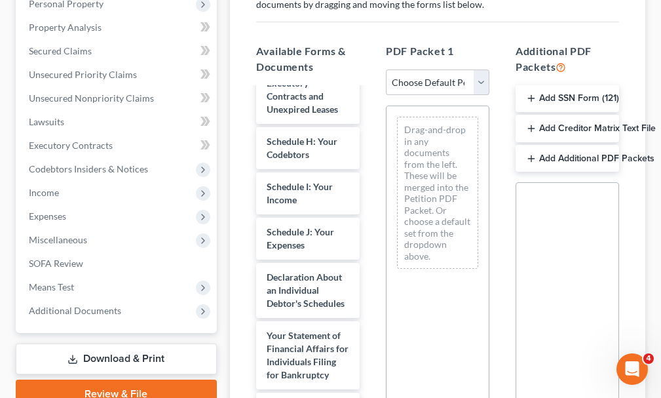
scroll to position [459, 0]
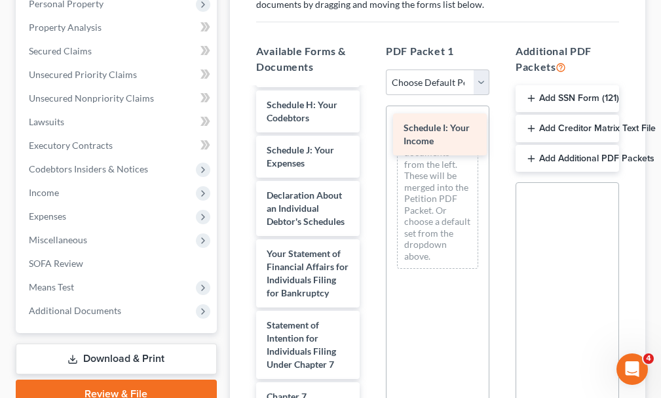
drag, startPoint x: 281, startPoint y: 127, endPoint x: 418, endPoint y: 127, distance: 137.0
click at [370, 127] on div "Schedule I: Your Income Voluntary Petition for Individuals Filing for Bankruptc…" at bounding box center [308, 157] width 125 height 1054
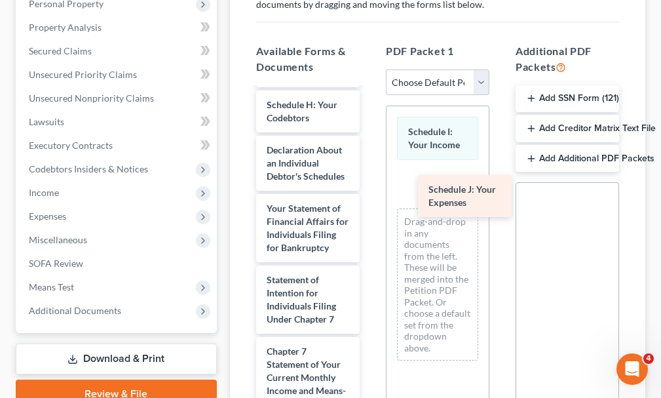
drag, startPoint x: 299, startPoint y: 132, endPoint x: 460, endPoint y: 193, distance: 172.4
click at [370, 193] on div "Schedule J: Your Expenses Voluntary Petition for Individuals Filing for Bankrup…" at bounding box center [308, 134] width 125 height 1009
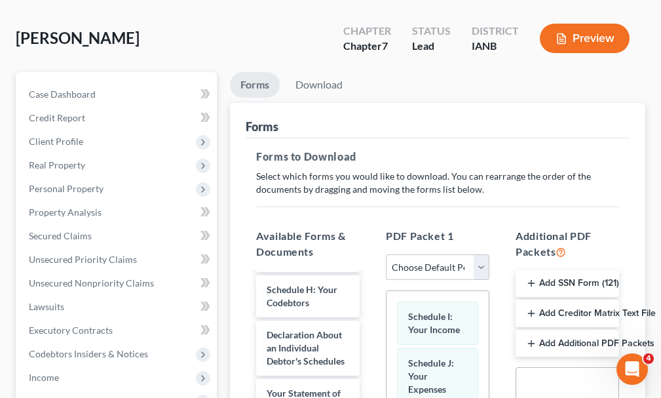
scroll to position [0, 0]
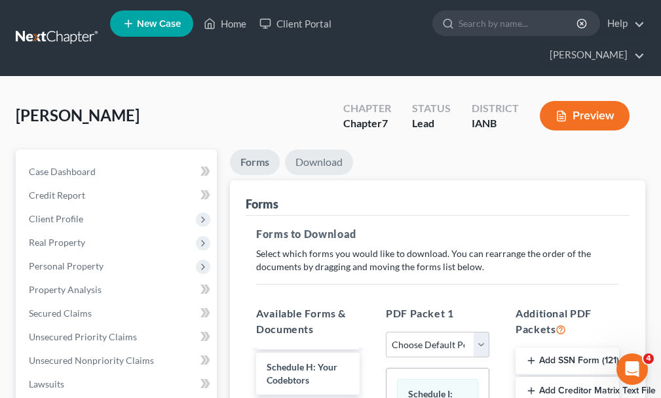
click at [319, 149] on link "Download" at bounding box center [319, 162] width 68 height 26
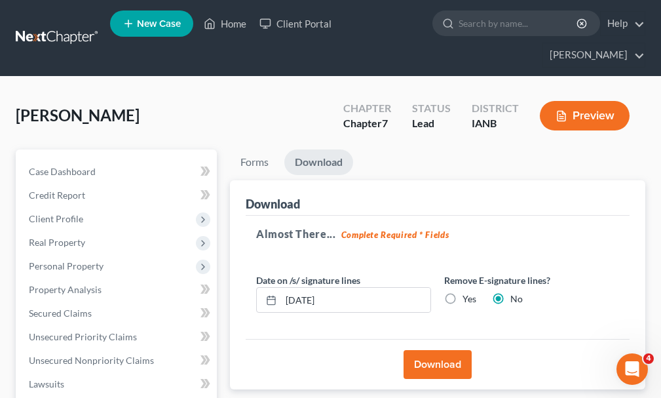
click at [425, 350] on button "Download" at bounding box center [438, 364] width 68 height 29
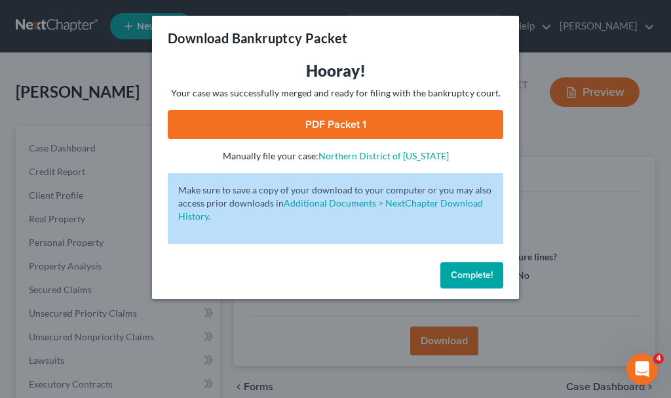
click at [300, 124] on link "PDF Packet 1" at bounding box center [336, 124] width 336 height 29
click at [472, 272] on span "Complete!" at bounding box center [472, 274] width 42 height 11
